Goal: Task Accomplishment & Management: Complete application form

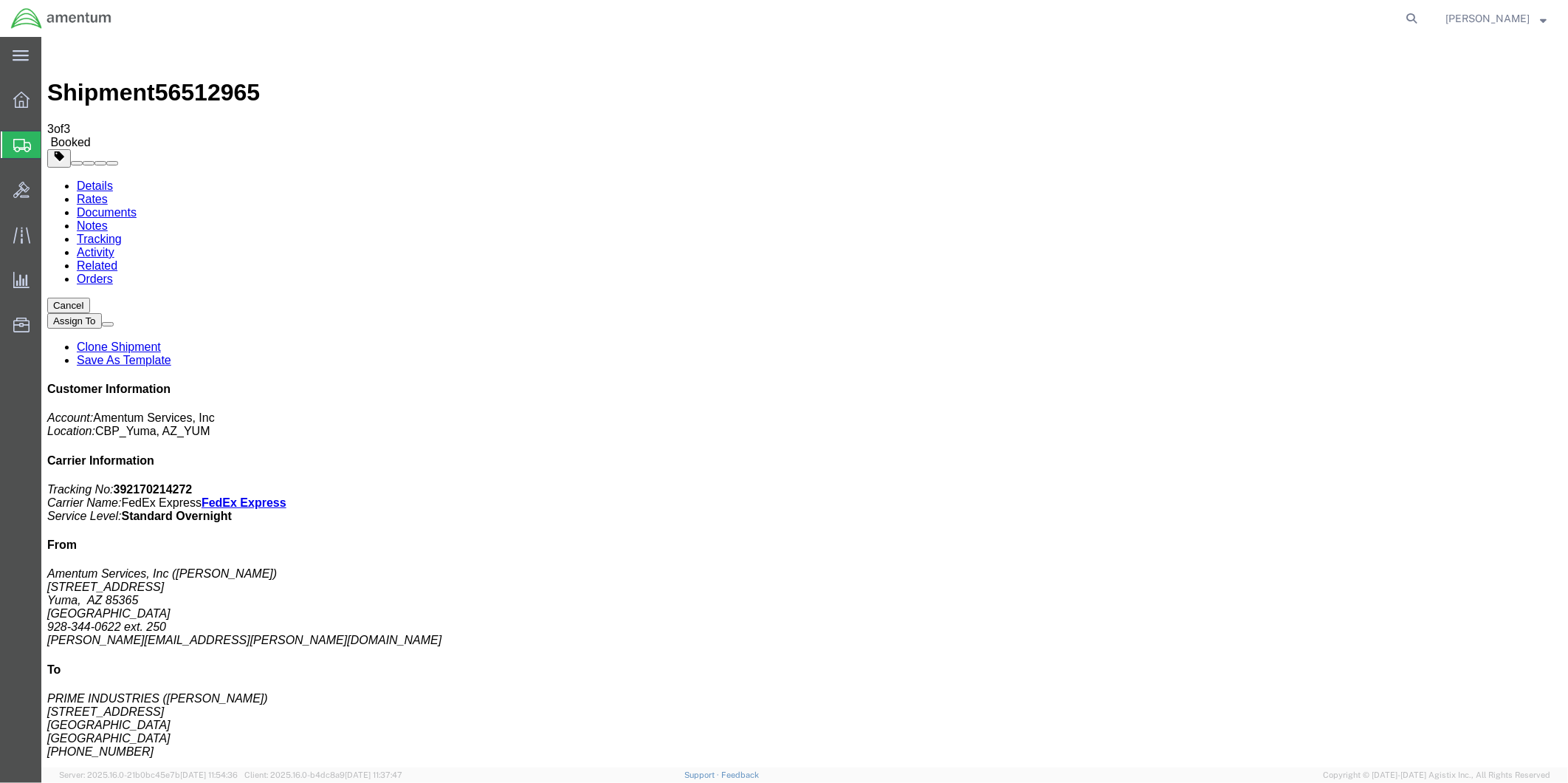
click at [0, 0] on span "Create from Template" at bounding box center [0, 0] width 0 height 0
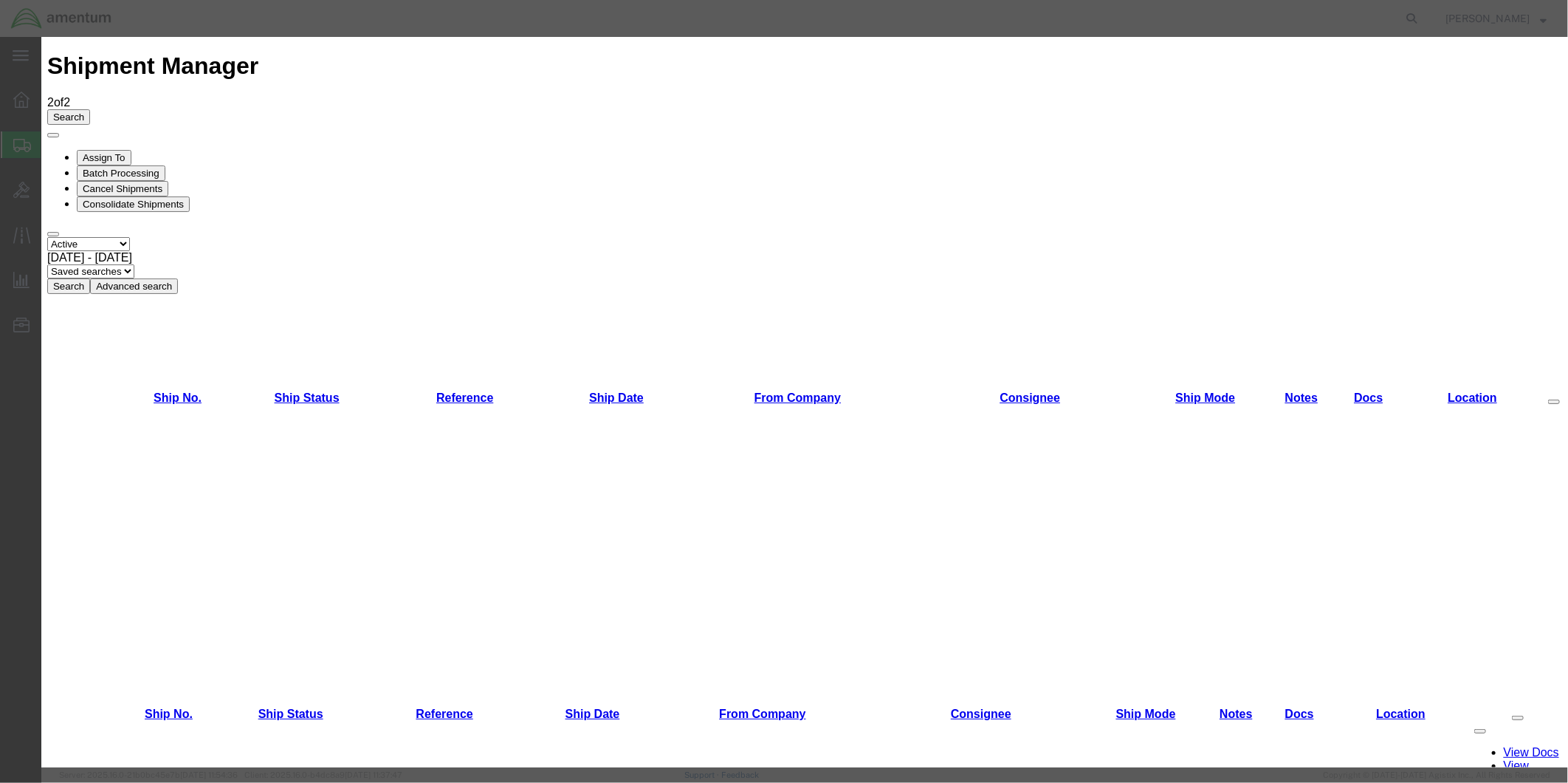
scroll to position [513, 0]
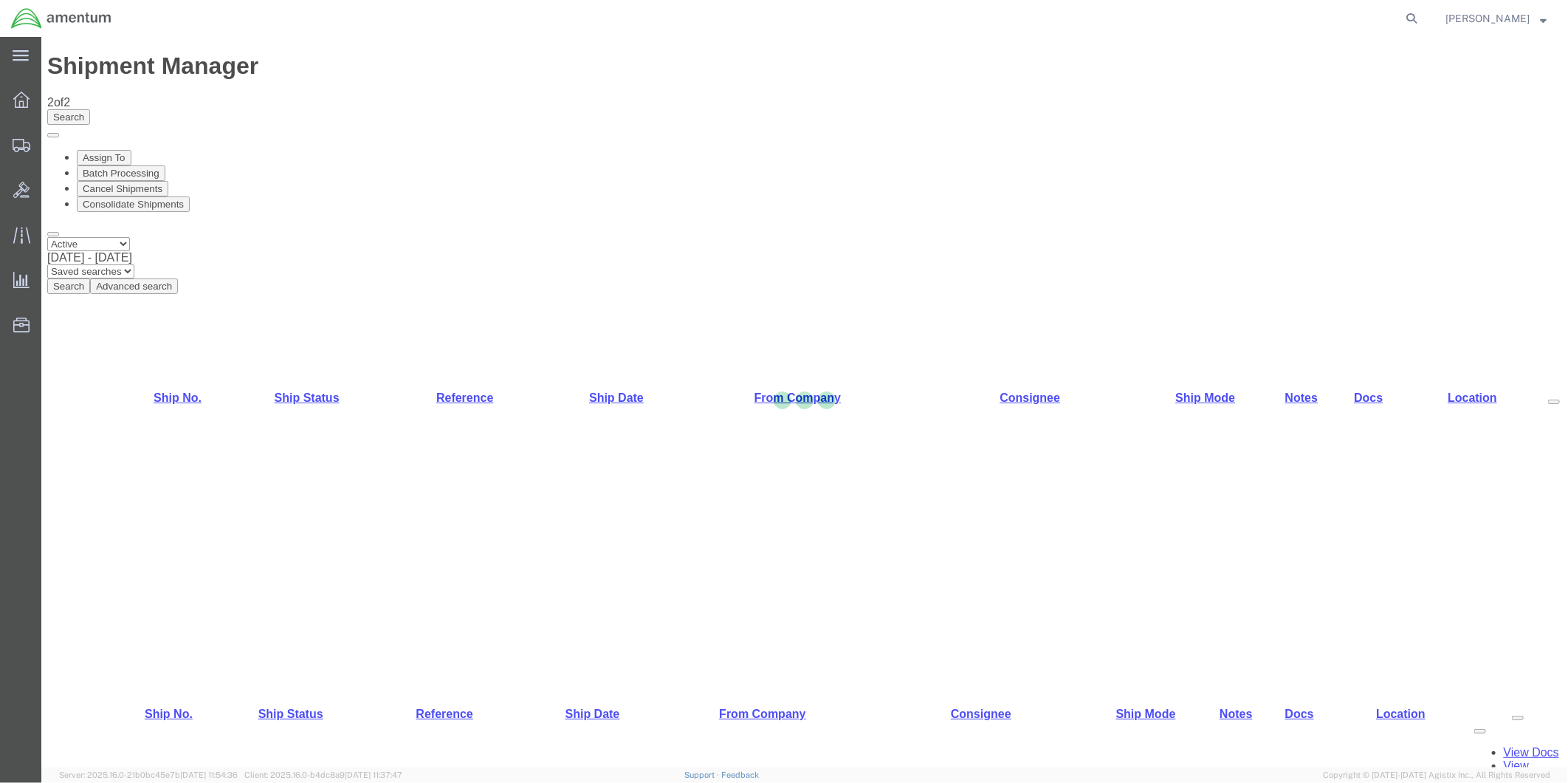
select select "49951"
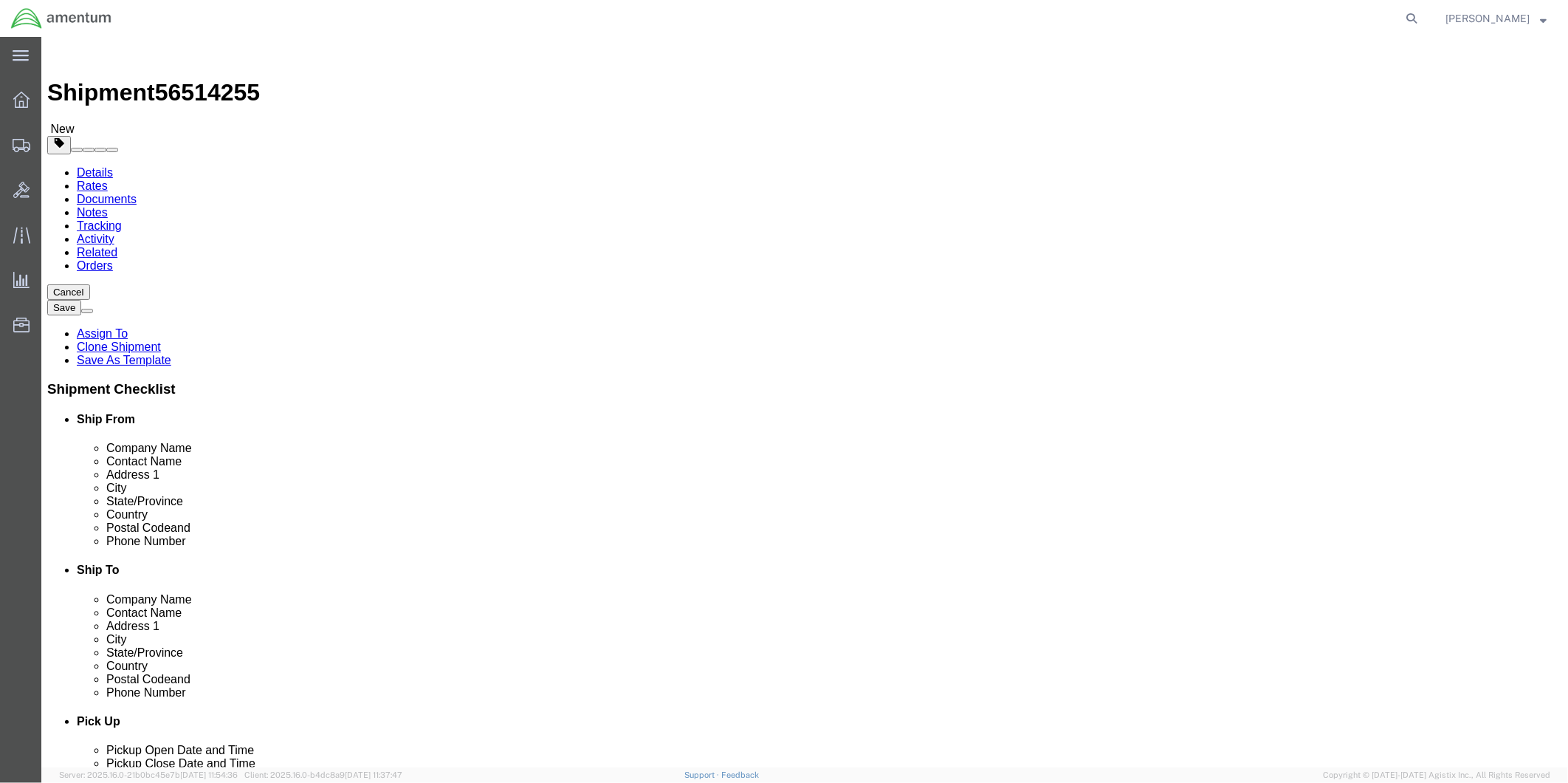
scroll to position [3036, 0]
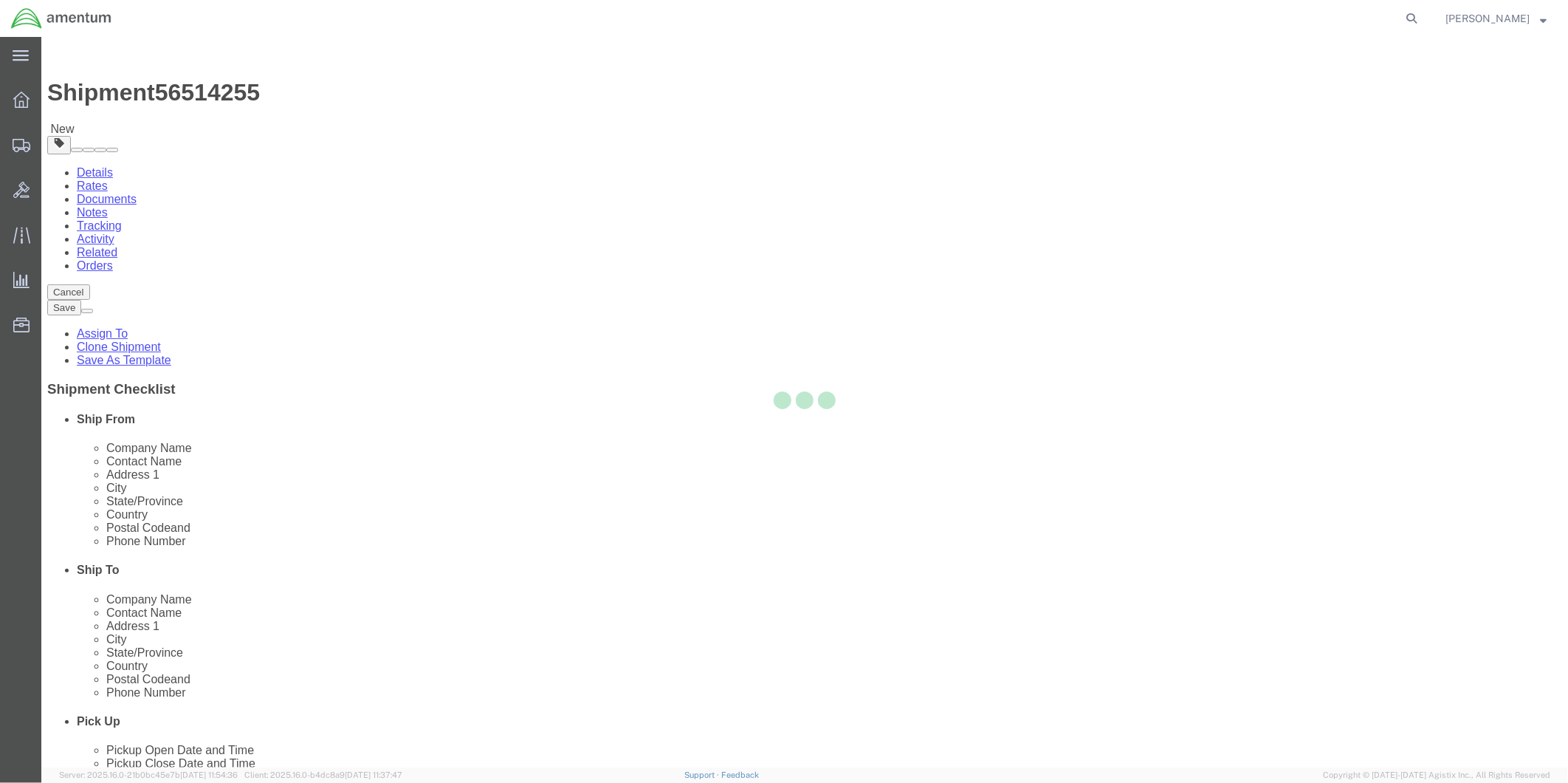
type input "48045"
type input "[PHONE_NUMBER]"
type input "[PERSON_NAME][EMAIL_ADDRESS][PERSON_NAME][DOMAIN_NAME]"
checkbox input "true"
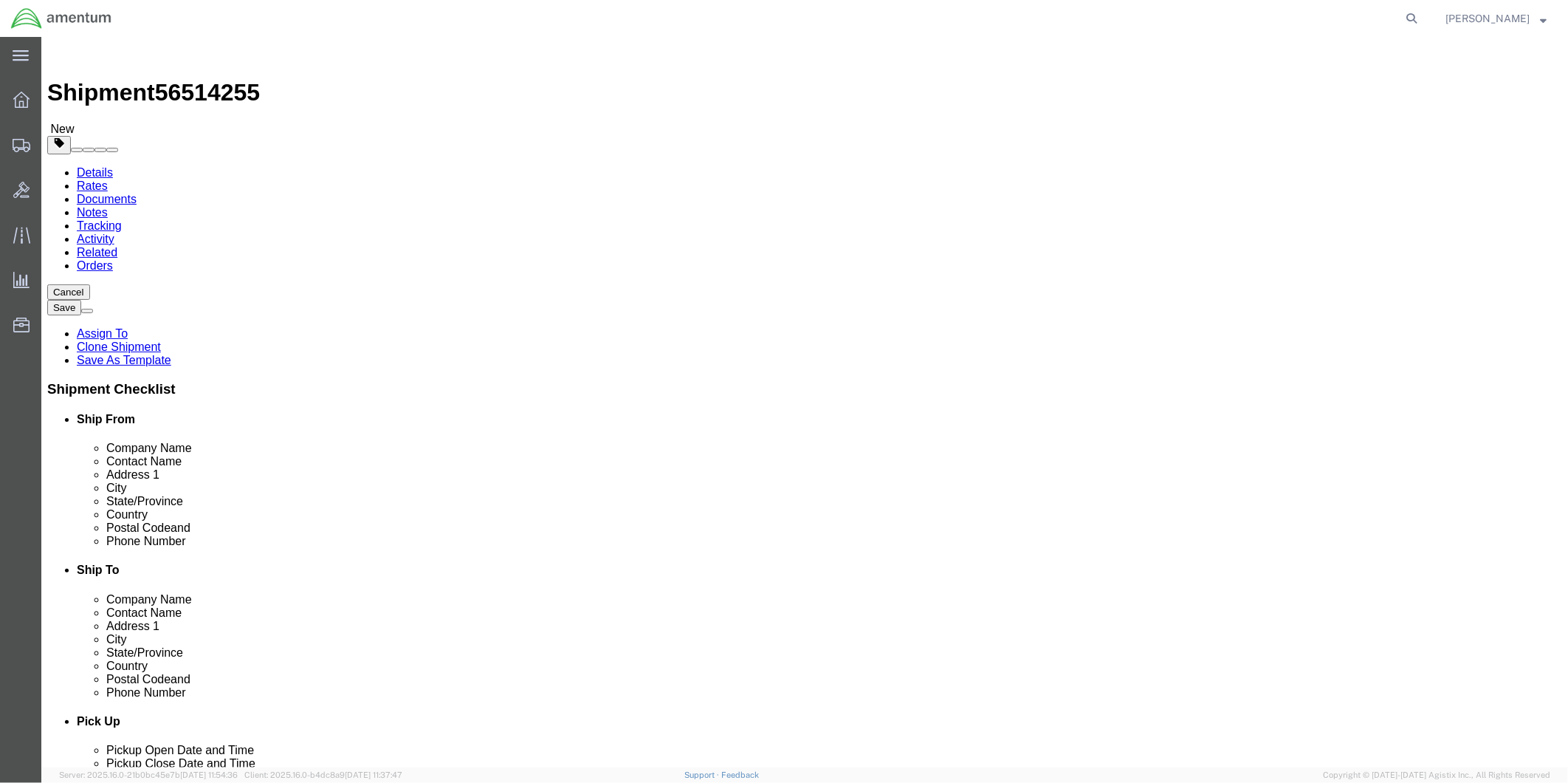
select select "MI"
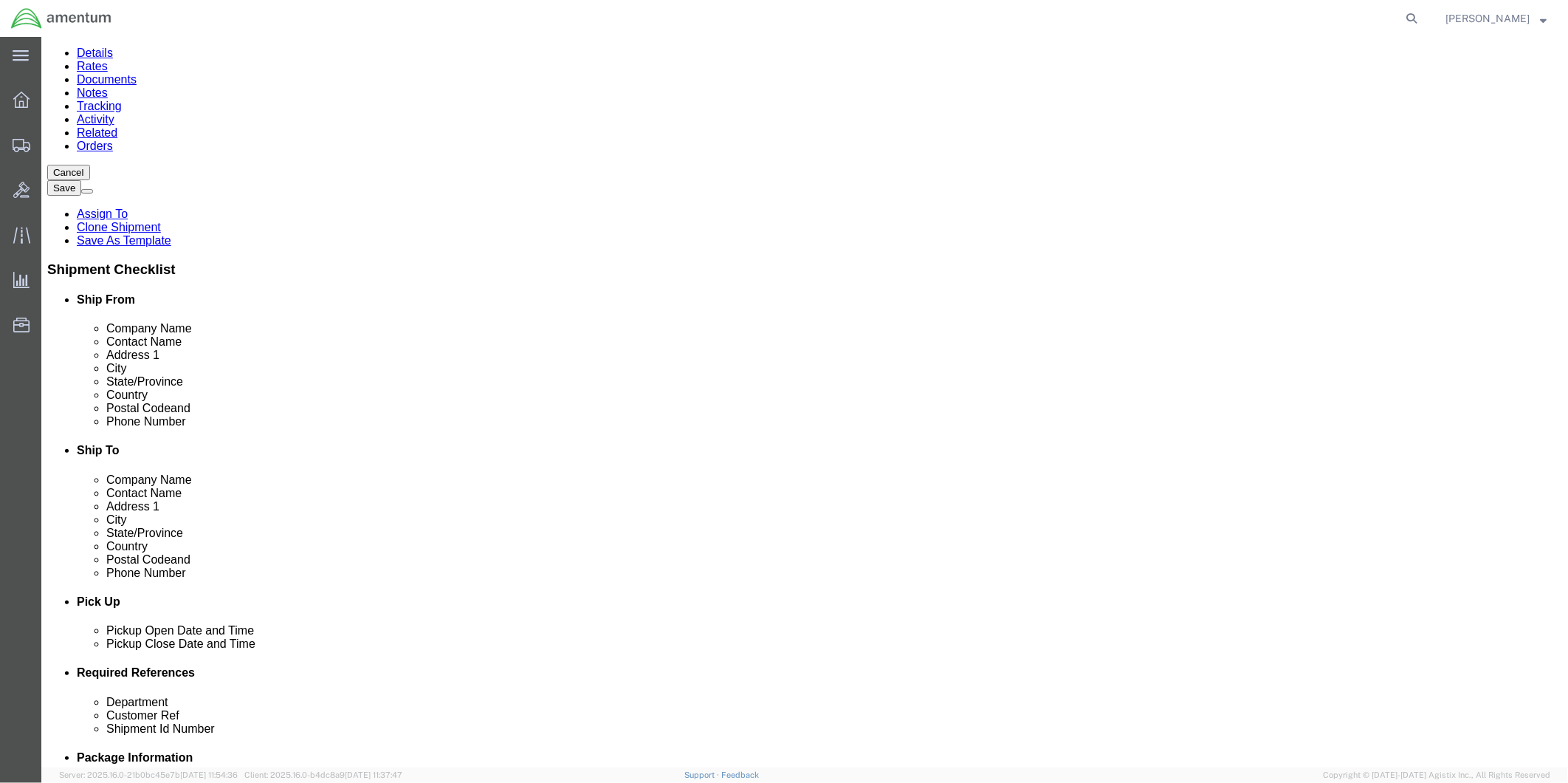
scroll to position [246, 0]
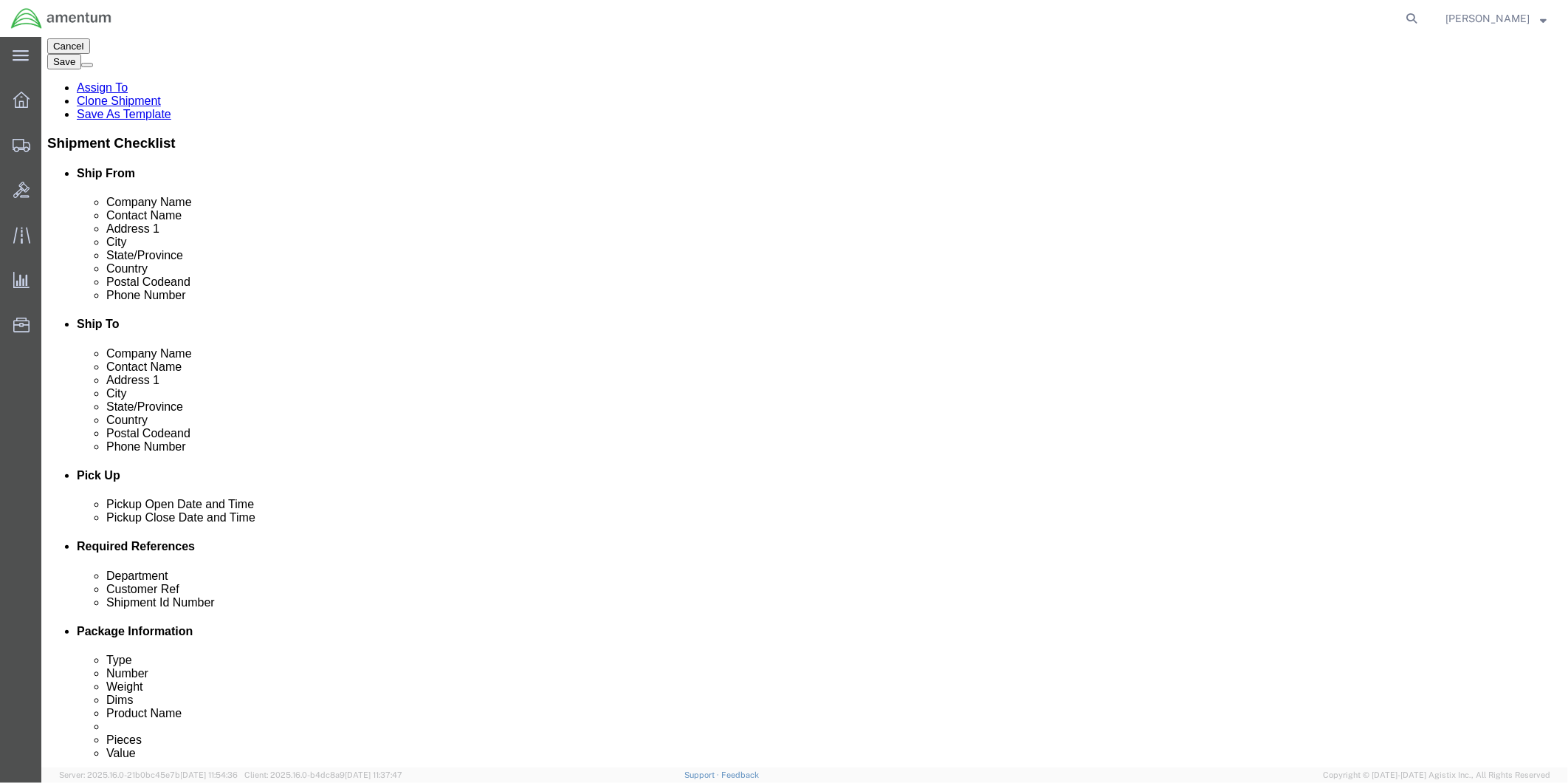
click div "[DATE] 1:27 PM"
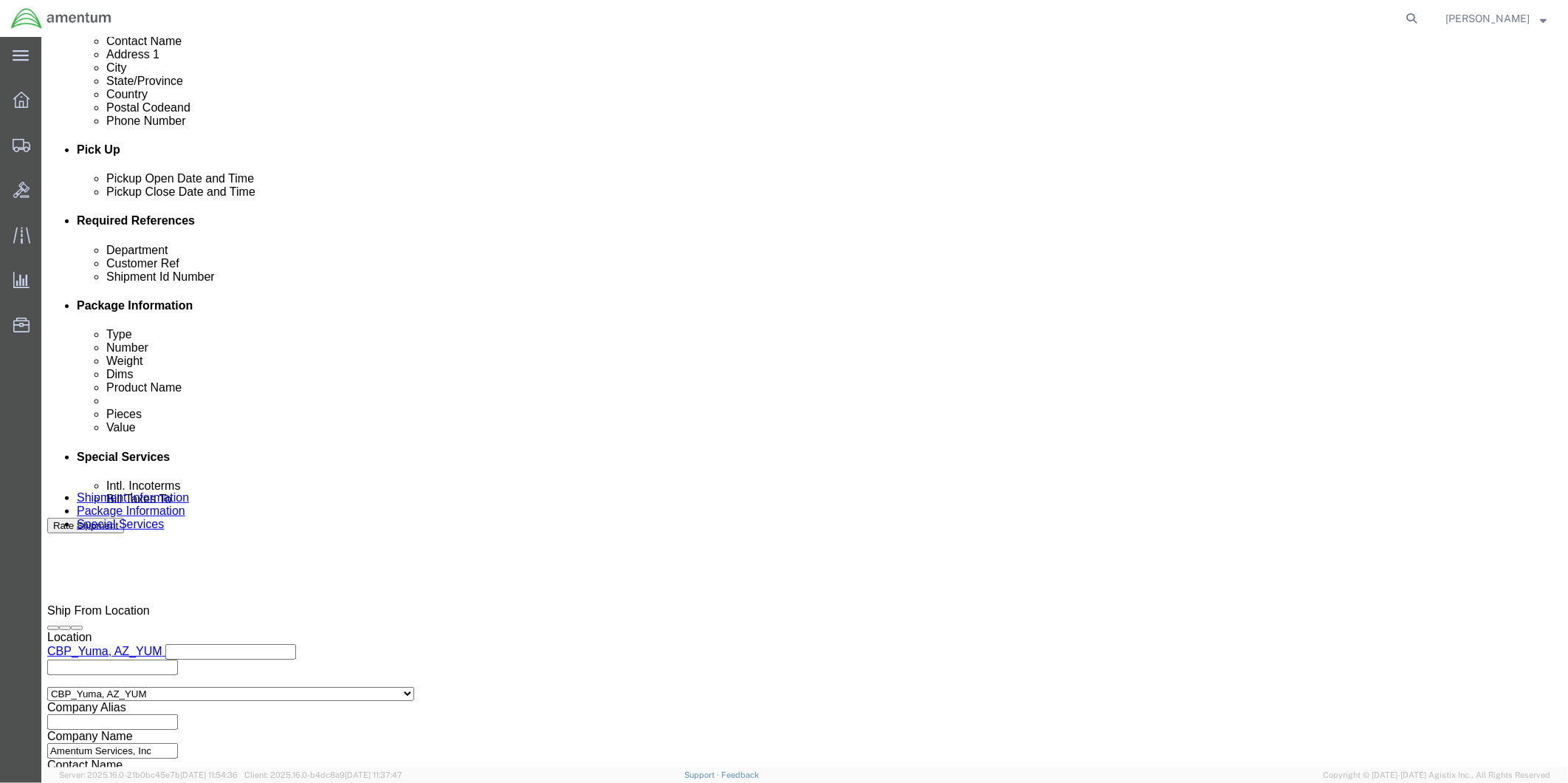
type input "2:00 PM"
click button "Apply"
click div
click input "6:30 PM"
type input "9:00 AM"
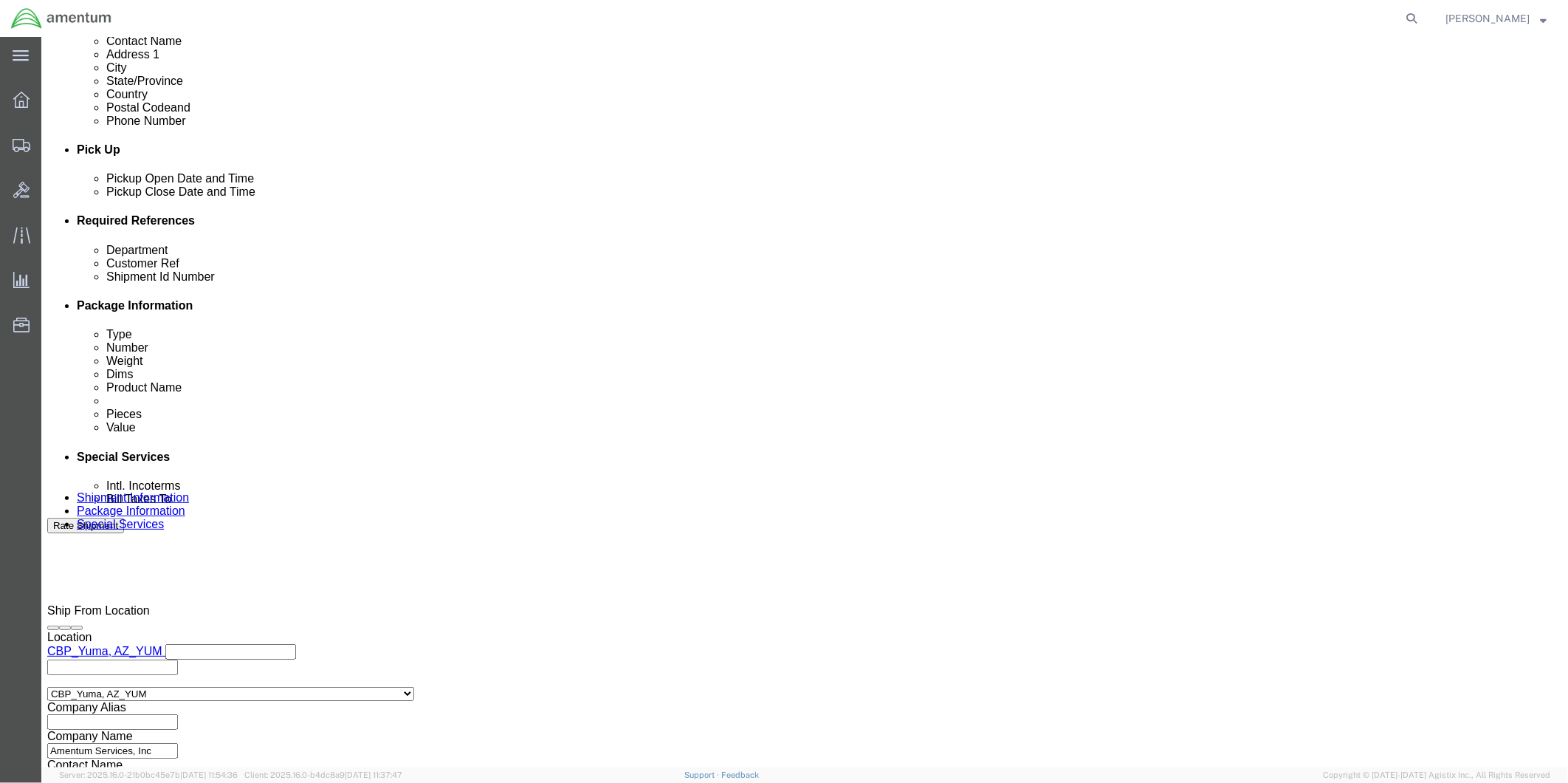
click button "Apply"
click div
type input "4:00 PM"
click button "Apply"
click input "text"
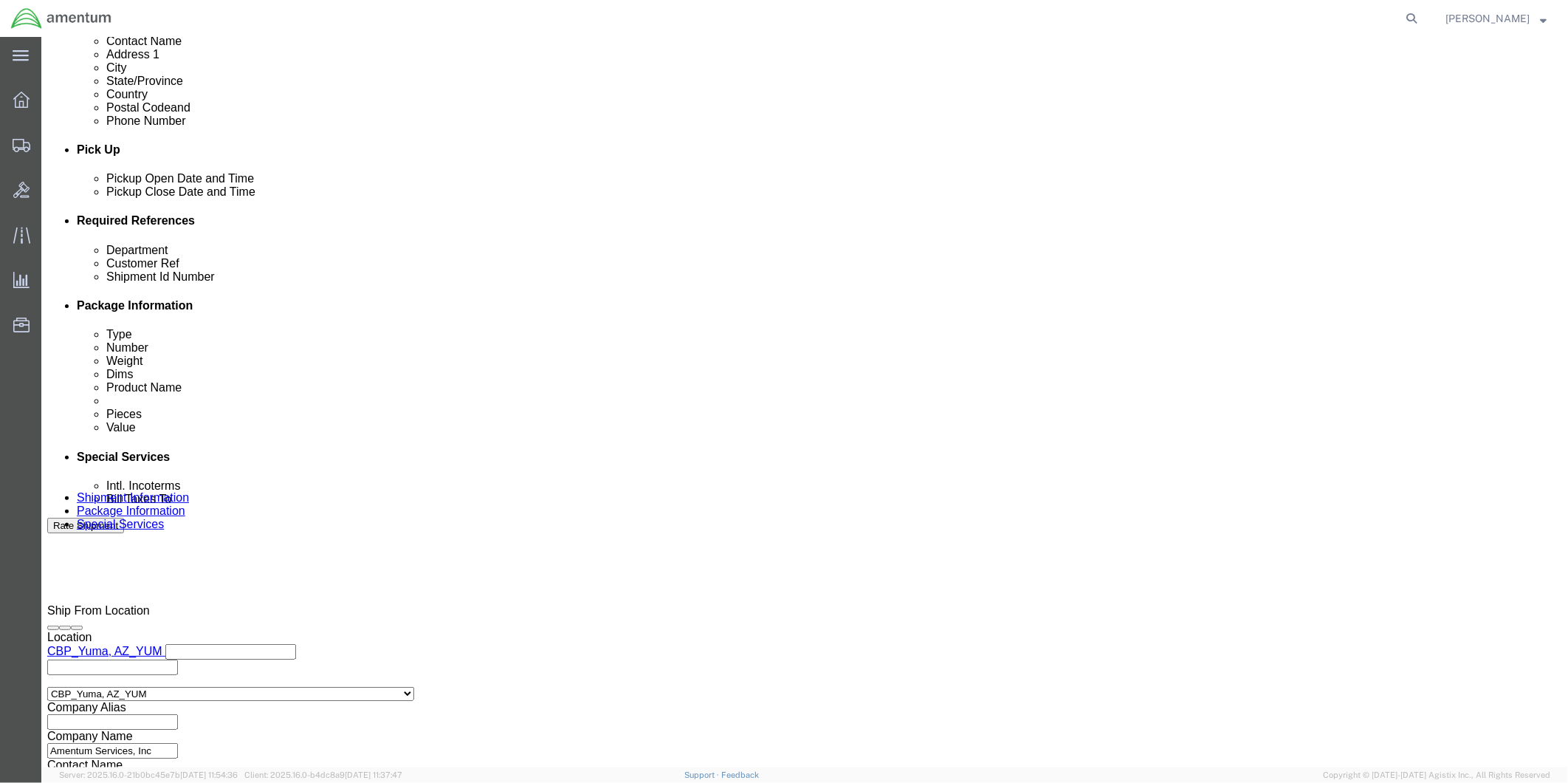
type input "324846"
type input "94624"
click button "Continue"
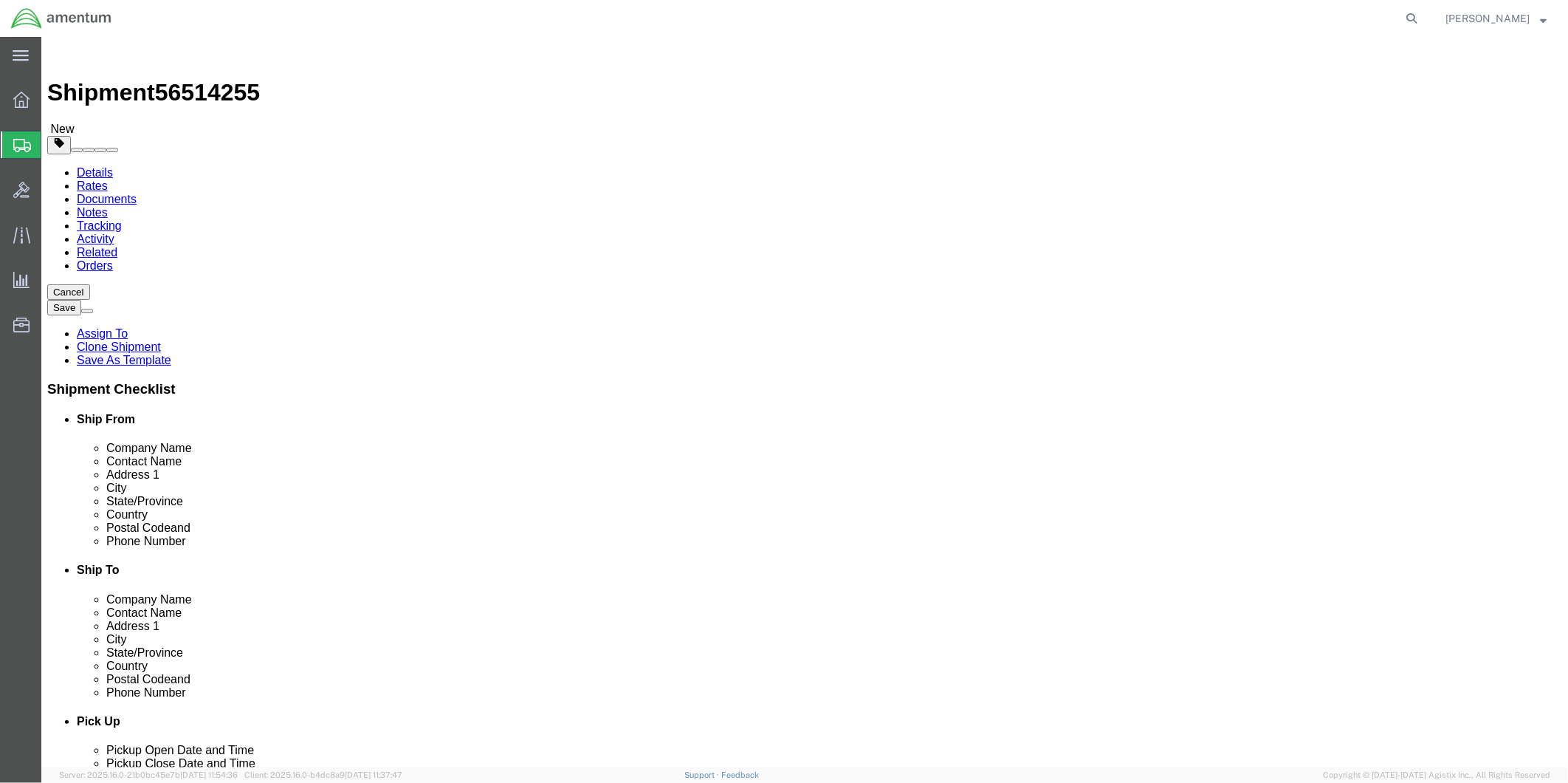
click select "Select BCK Boxes Bale(s) Basket(s) Bolt(s) Bottle(s) Buckets Bulk Bundle(s) Can…"
select select "SBX"
click select "Select BCK Boxes Bale(s) Basket(s) Bolt(s) Bottle(s) Buckets Bulk Bundle(s) Can…"
type input "12.25"
type input "11.00"
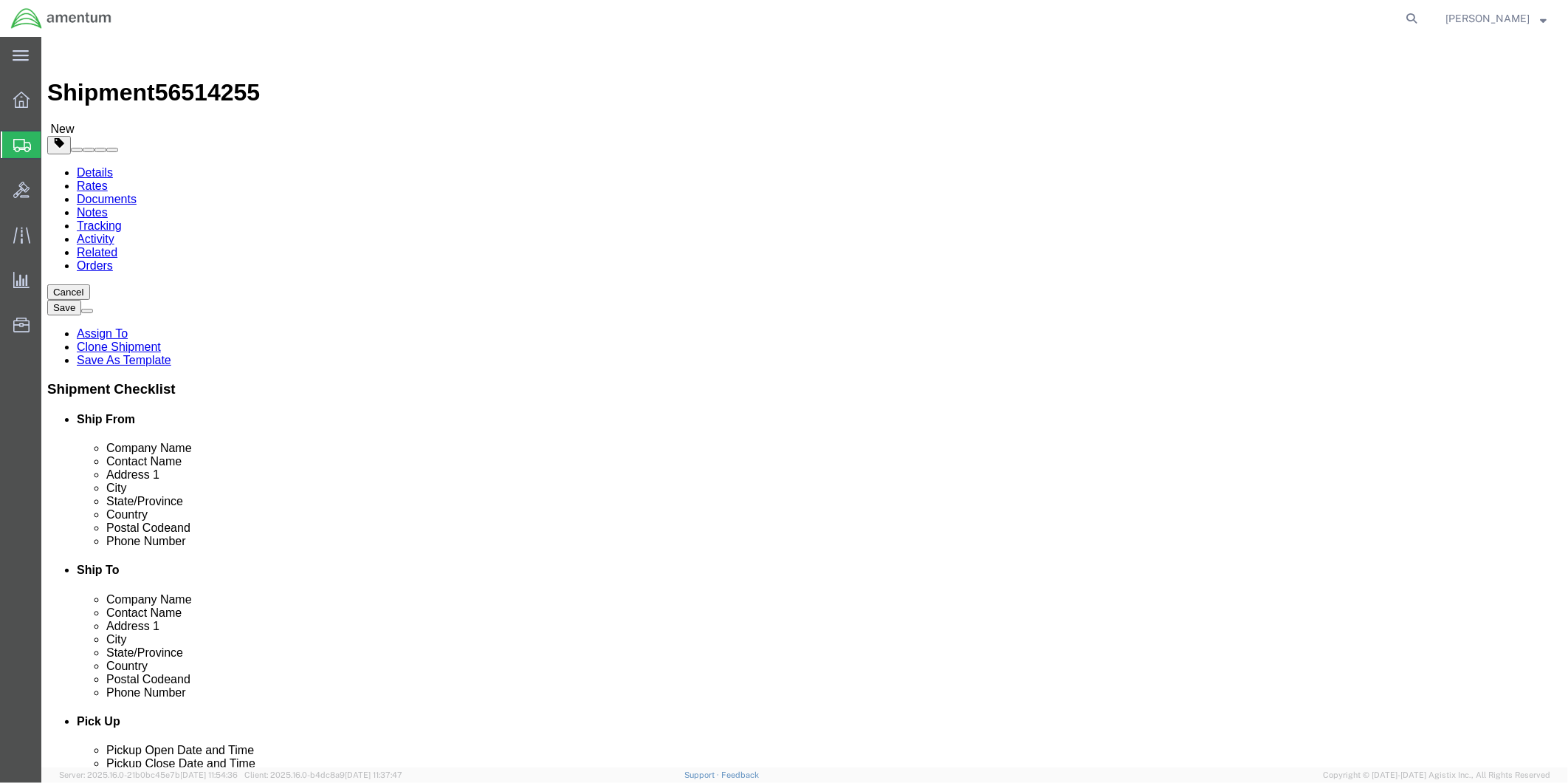
type input "1.50"
drag, startPoint x: 256, startPoint y: 347, endPoint x: 221, endPoint y: 344, distance: 35.1
click div "0.00 Select kgs lbs"
type input ".5"
click link "Add Content"
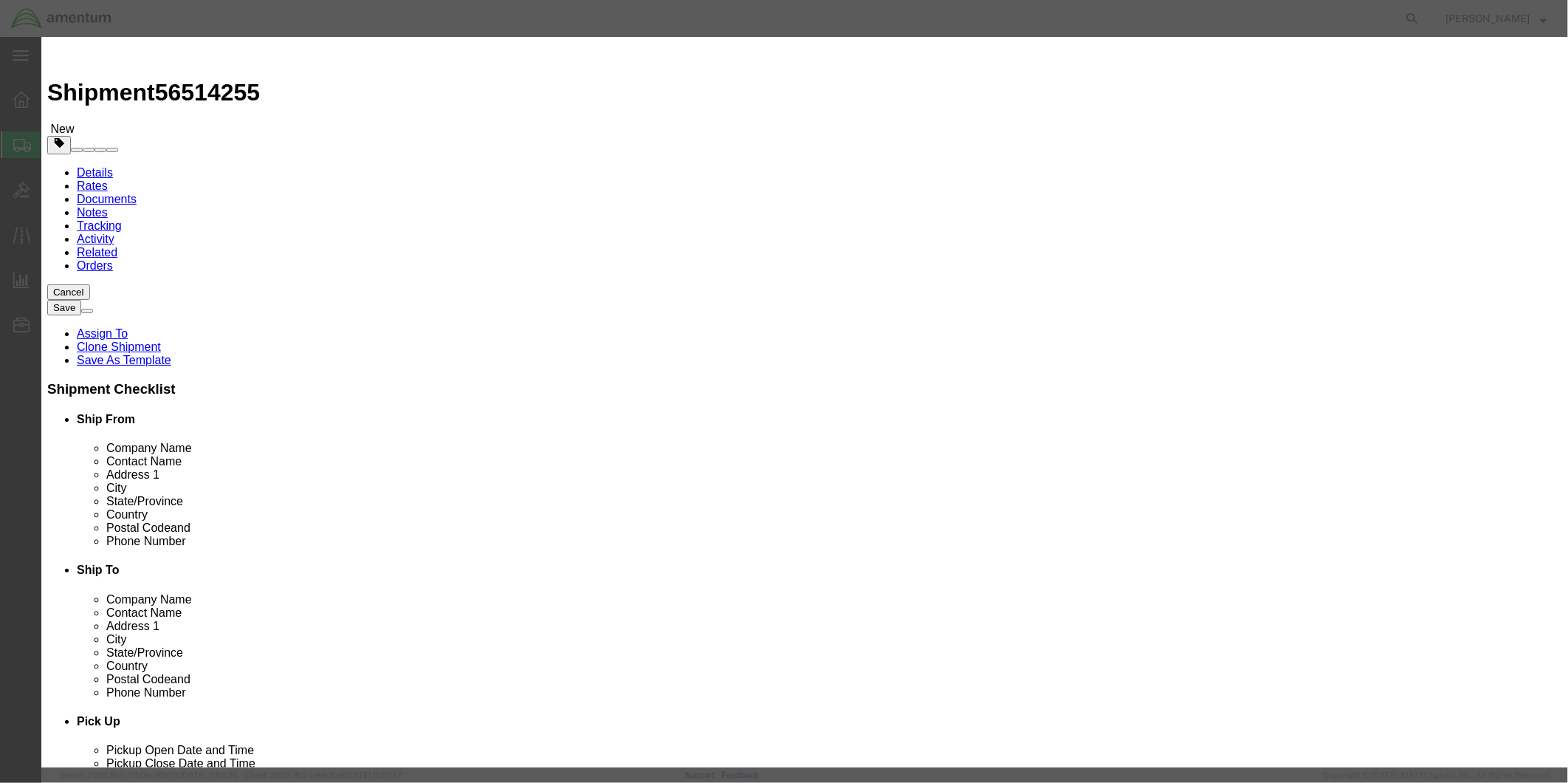
click input "text"
type input "UNION"
drag, startPoint x: 528, startPoint y: 142, endPoint x: 500, endPoint y: 146, distance: 28.3
click div "0"
type input "1"
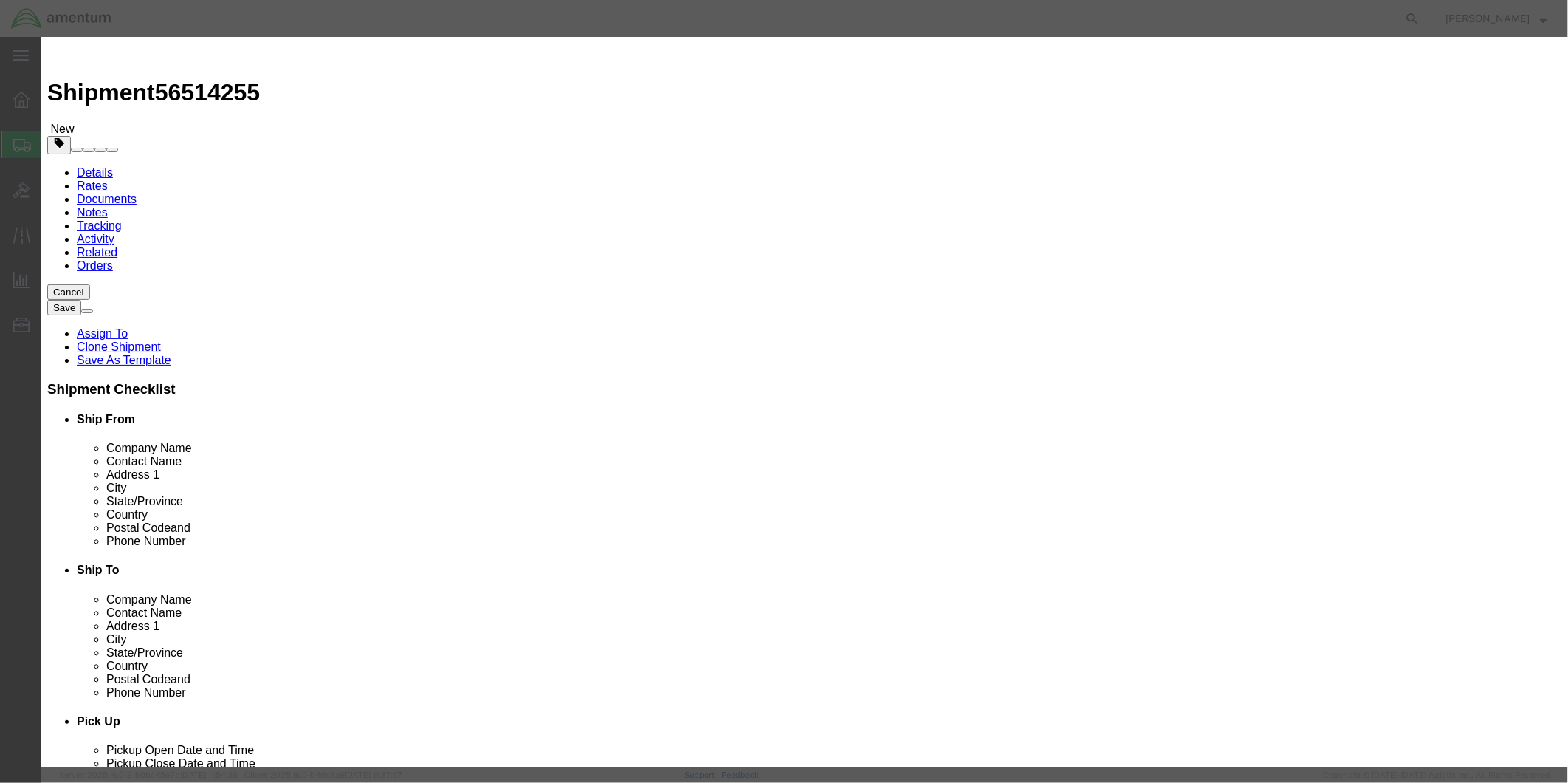
click input "text"
type input "64.93"
select select "USD"
drag, startPoint x: 556, startPoint y: 112, endPoint x: 498, endPoint y: 111, distance: 58.0
click div "UNION"
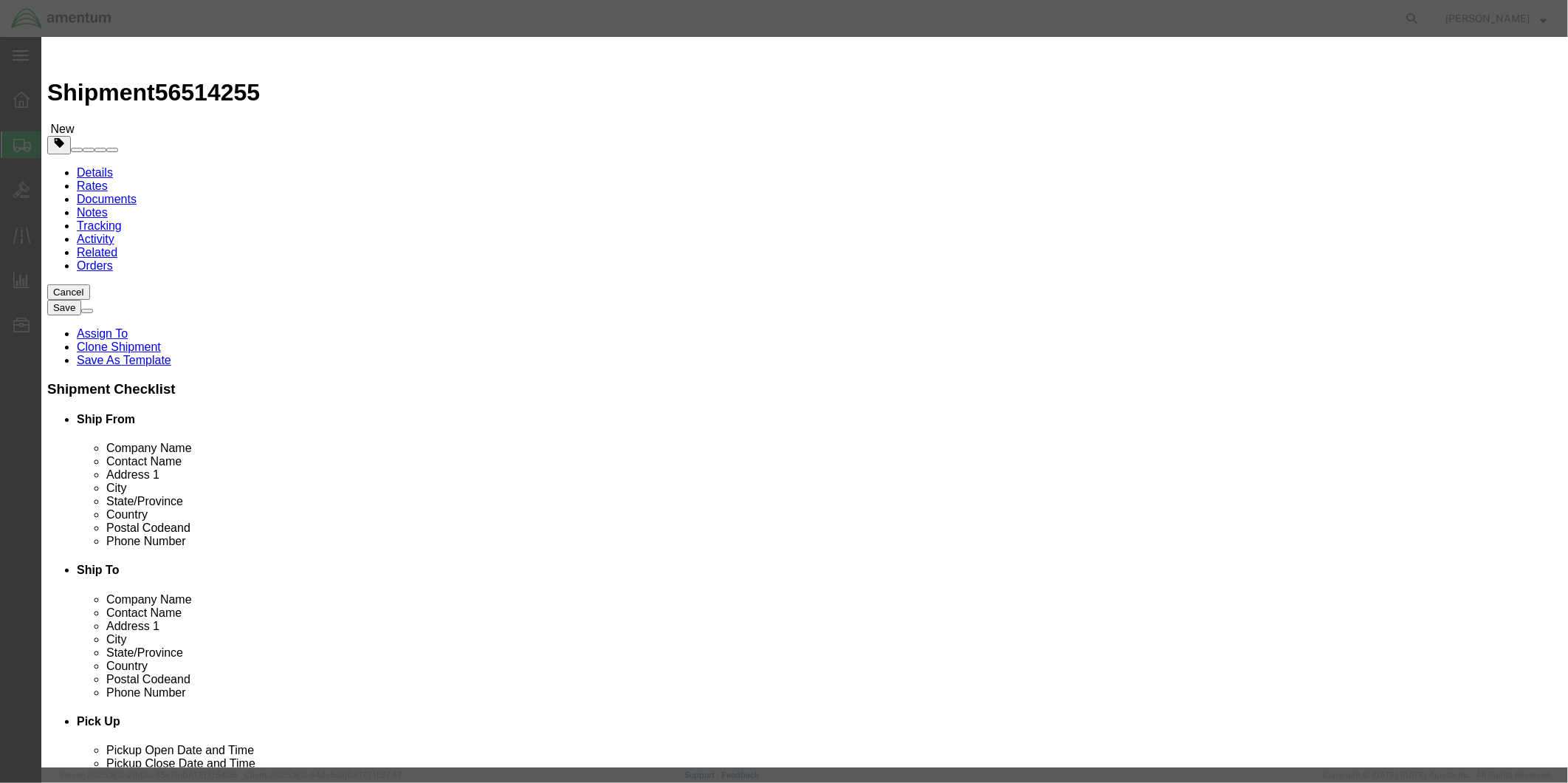
click textarea
paste textarea "UNION"
type textarea "UNION"
click button "Save & Close"
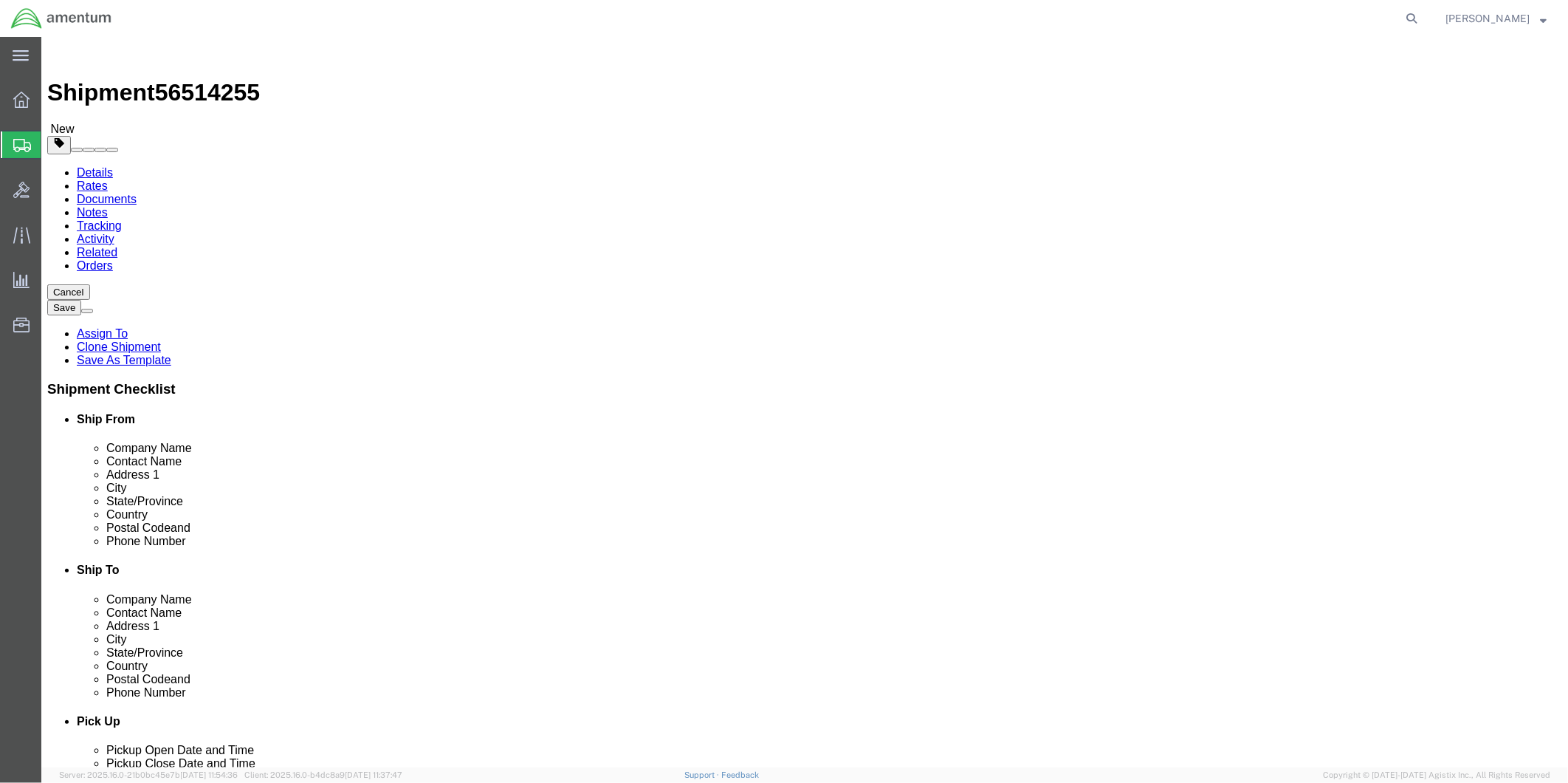
click button "Rate Shipment"
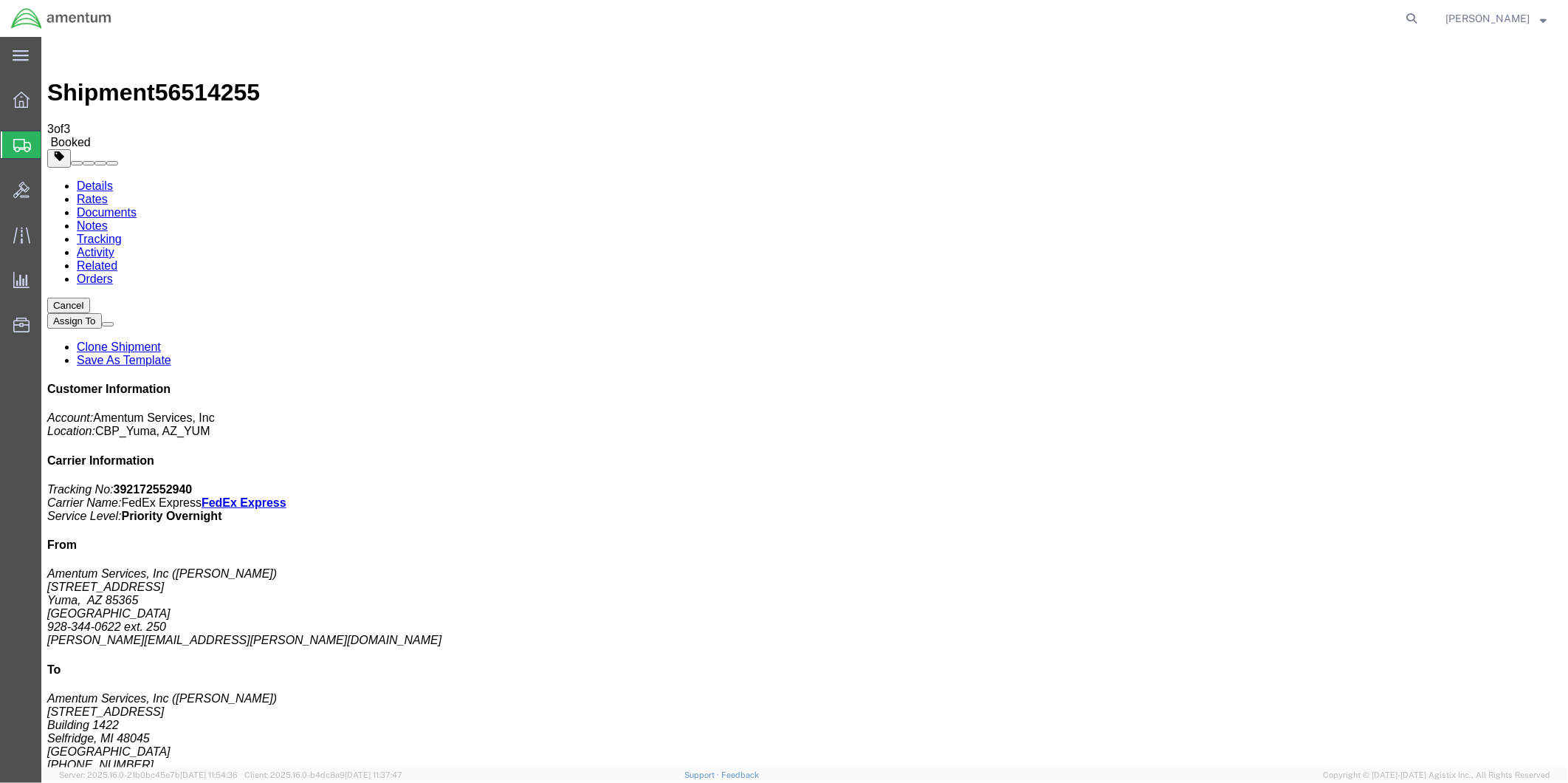
click at [91, 178] on link "Details" at bounding box center [94, 184] width 36 height 12
click link "Schedule pickup request"
drag, startPoint x: 1246, startPoint y: 194, endPoint x: 1408, endPoint y: 225, distance: 164.9
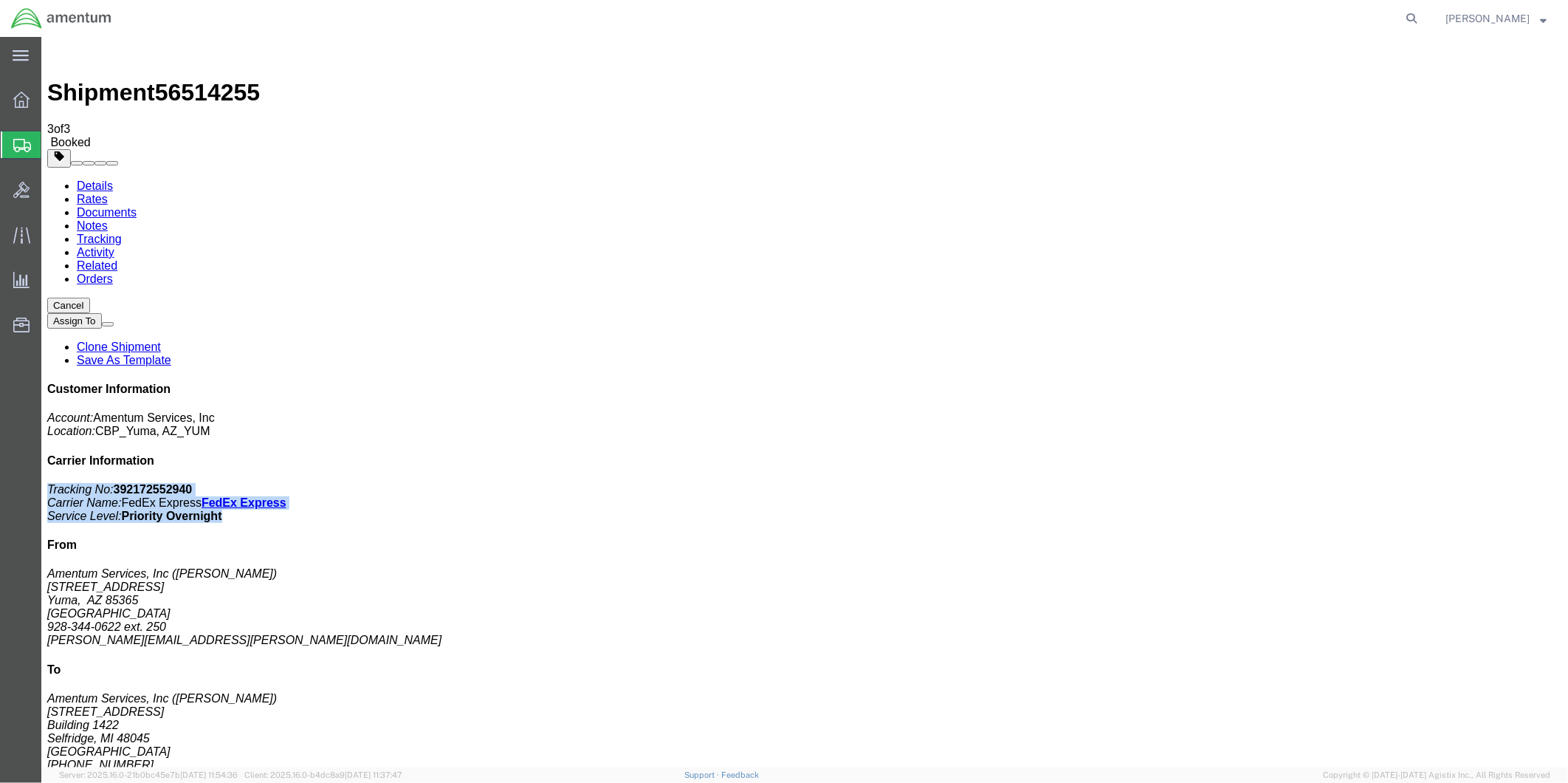
click div "Customer Information Account: Amentum Services, Inc Location: CBP_Yuma, [GEOGRA…"
drag, startPoint x: 1408, startPoint y: 225, endPoint x: 1321, endPoint y: 201, distance: 90.2
copy p "Tracking No: 392172552940 Carrier Name: FedEx Express FedEx Express Service Lev…"
click div "Customer Information Account: Amentum Services, Inc Location: CBP_Yuma, [GEOGRA…"
drag, startPoint x: 1311, startPoint y: 190, endPoint x: 1383, endPoint y: 192, distance: 72.0
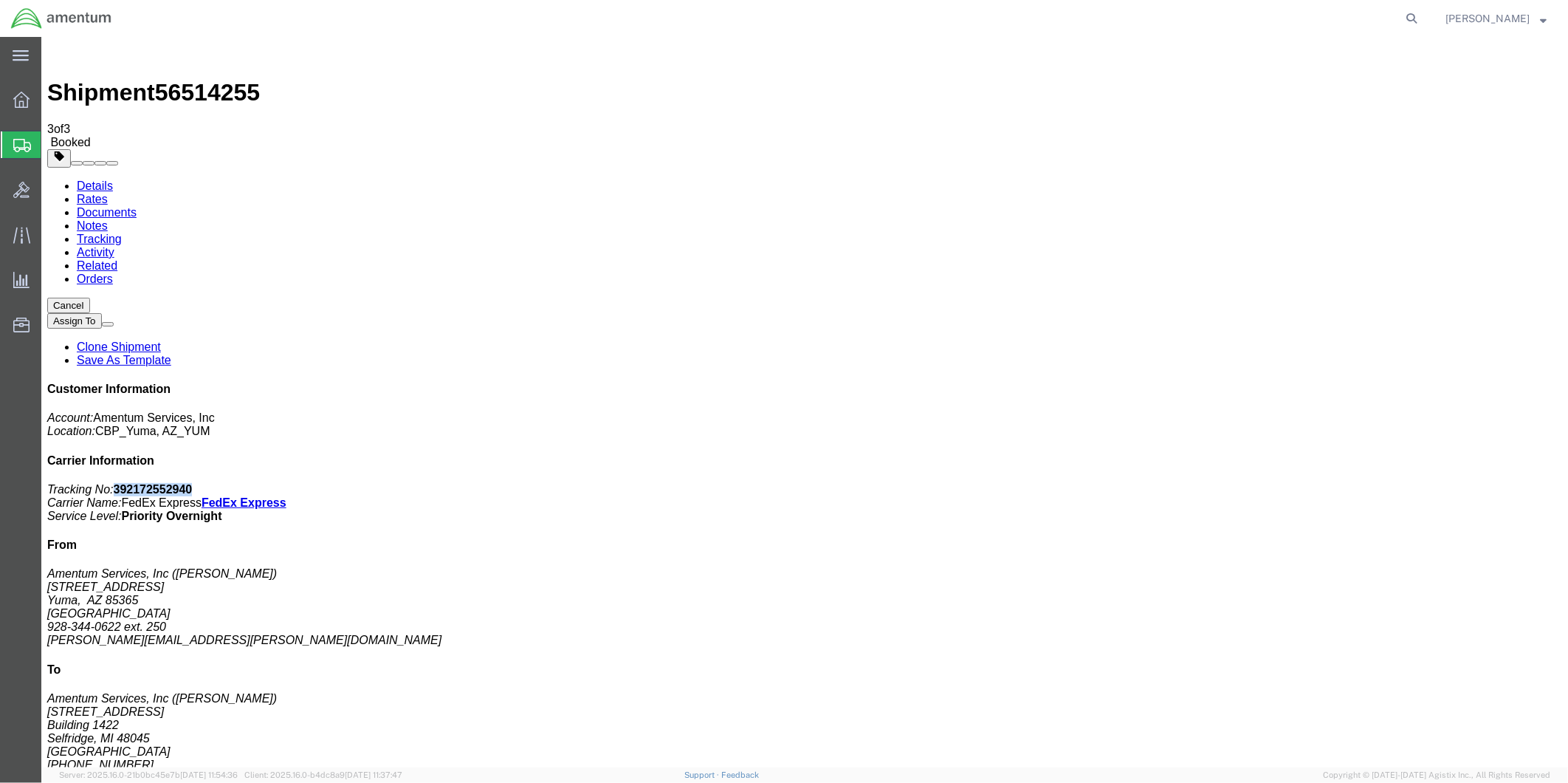
click p "Tracking No: 392172552940 Carrier Name: FedEx Express FedEx Express Service Lev…"
drag, startPoint x: 1383, startPoint y: 192, endPoint x: 1283, endPoint y: 190, distance: 100.0
click icon "Tracking No:"
drag, startPoint x: 1251, startPoint y: 189, endPoint x: 1379, endPoint y: 187, distance: 128.0
click p "Tracking No: 392172552940 Carrier Name: FedEx Express FedEx Express Service Lev…"
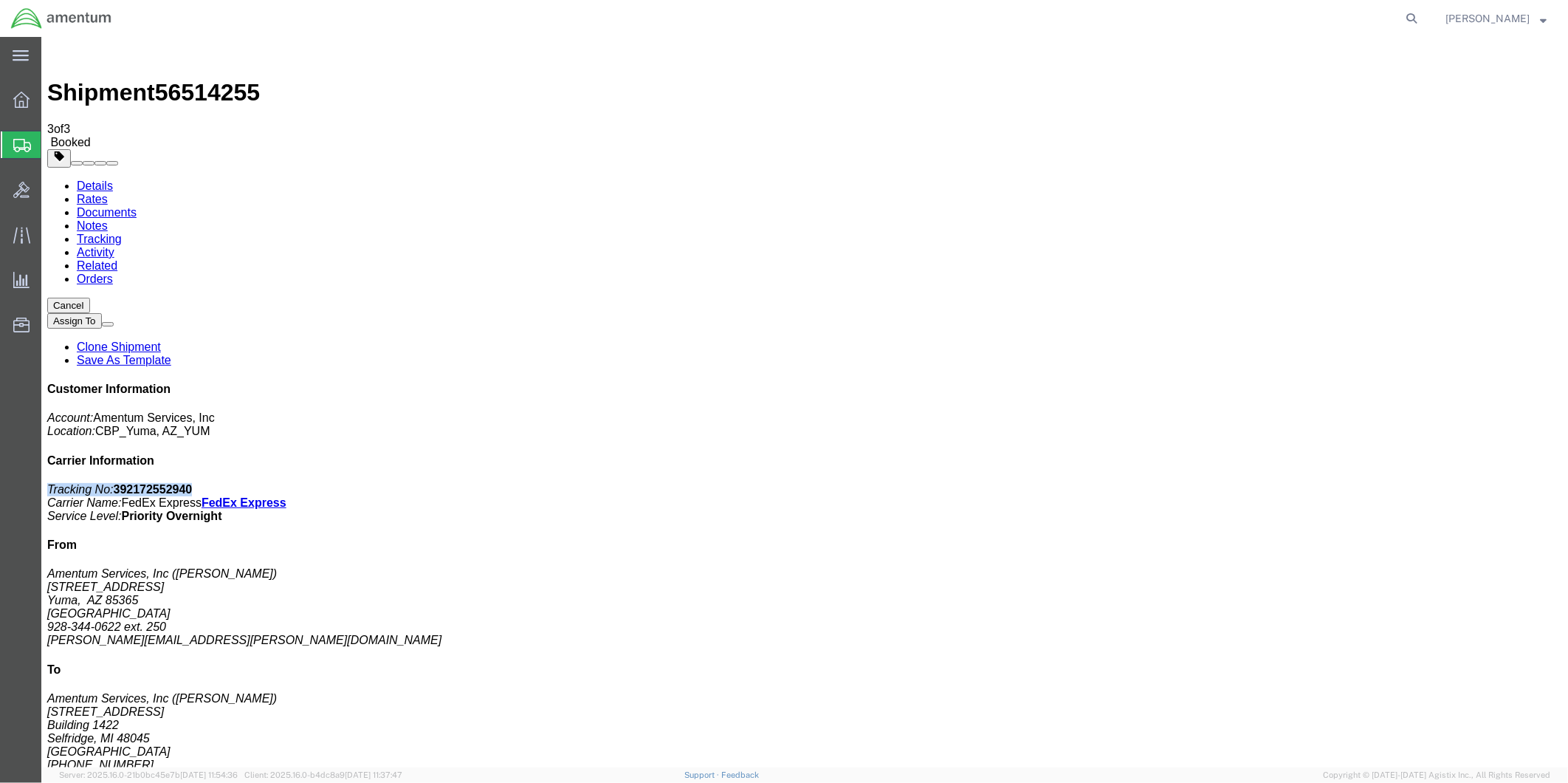
drag, startPoint x: 1379, startPoint y: 187, endPoint x: 1357, endPoint y: 190, distance: 22.2
copy p "Tracking No: 392172552940"
